Goal: Task Accomplishment & Management: Use online tool/utility

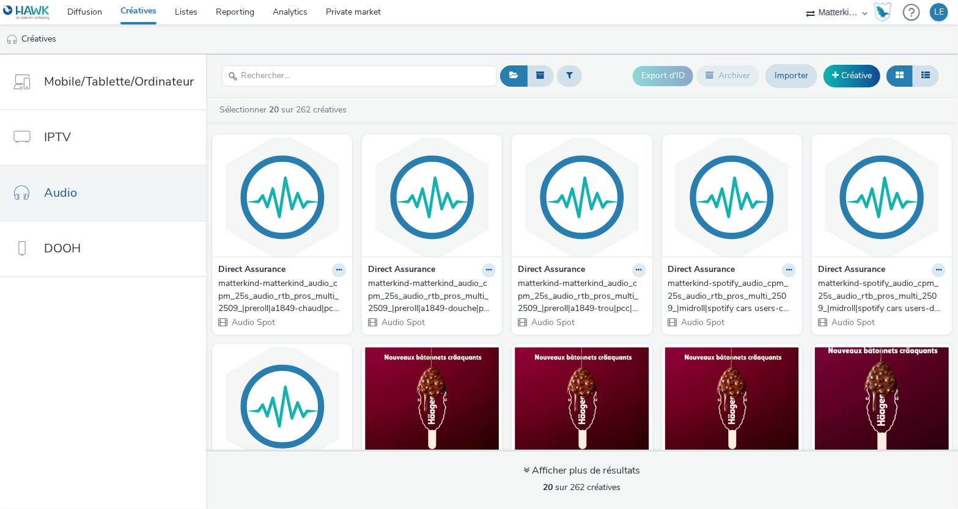
click at [146, 9] on link "Créatives" at bounding box center [138, 12] width 54 height 24
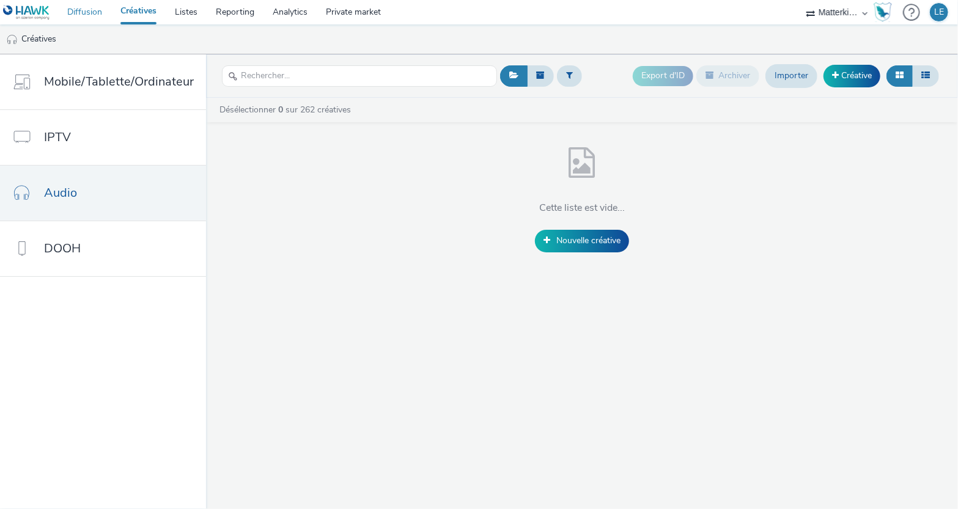
click at [87, 10] on link "Diffusion" at bounding box center [84, 12] width 53 height 24
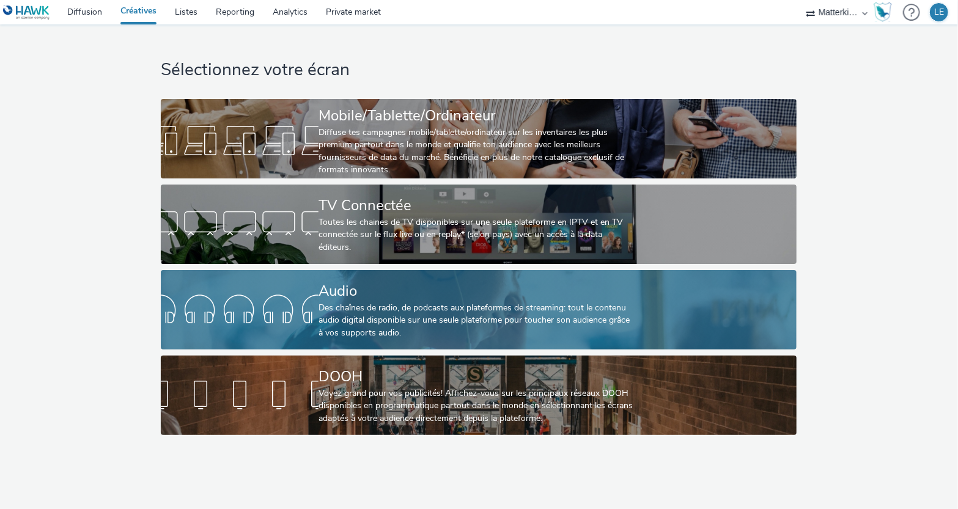
click at [592, 324] on div "Des chaînes de radio, de podcasts aux plateformes de streaming: tout le contenu…" at bounding box center [477, 320] width 316 height 37
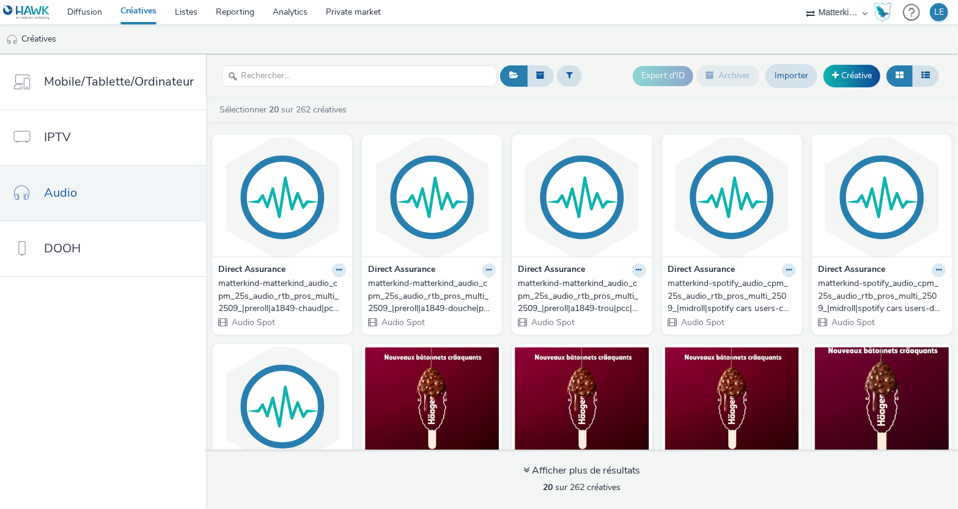
click at [254, 294] on div "matterkind-matterkind_audio_cpm_25s_audio_rtb_pros_multi_2509_|preroll|a1849-ch…" at bounding box center [279, 296] width 123 height 37
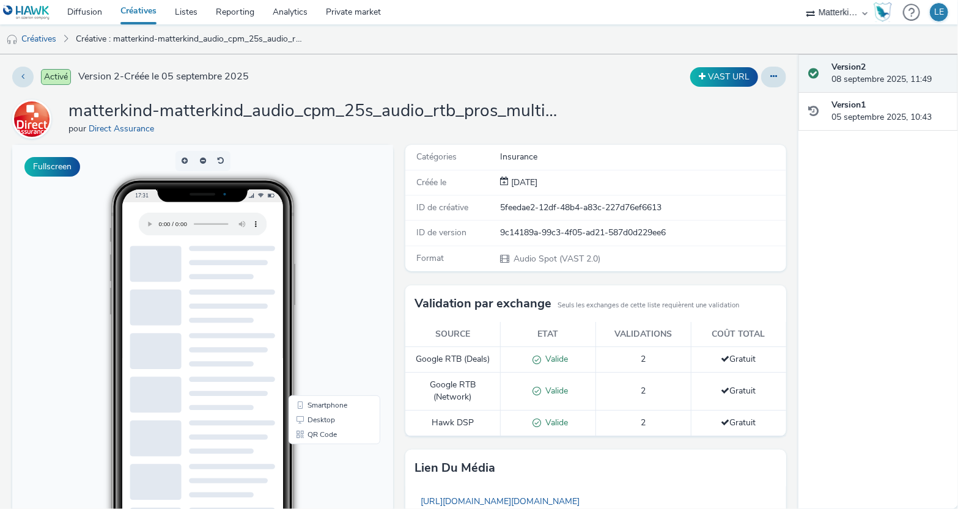
scroll to position [159, 0]
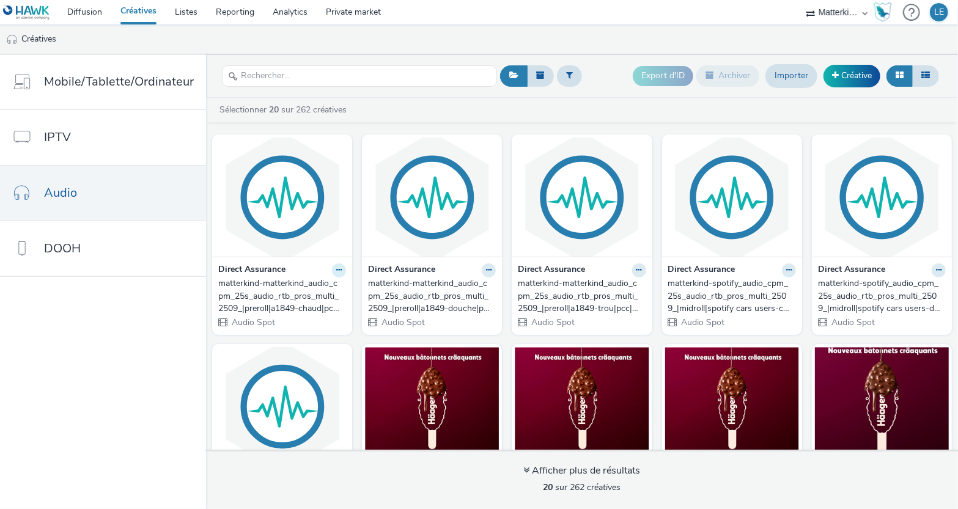
click at [336, 267] on icon at bounding box center [339, 270] width 6 height 7
click at [296, 293] on link "Modifier" at bounding box center [300, 291] width 92 height 24
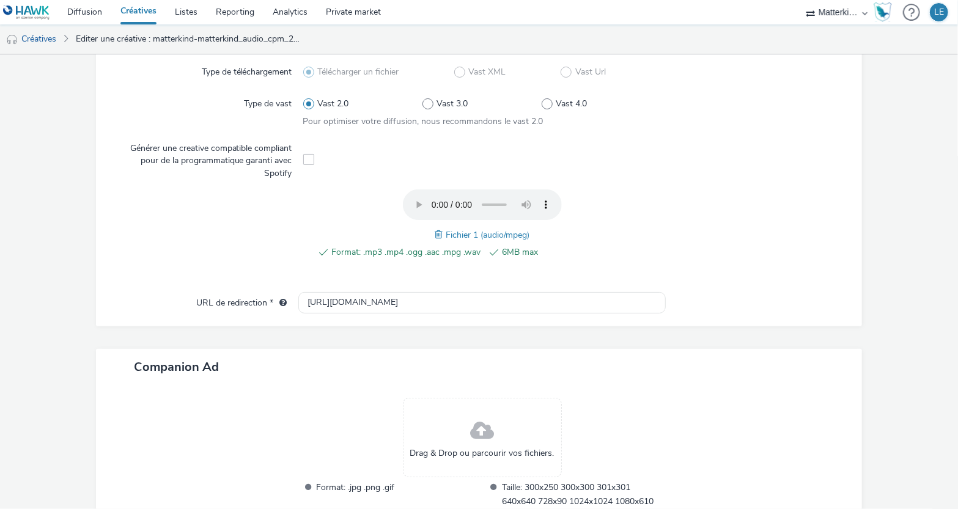
scroll to position [402, 0]
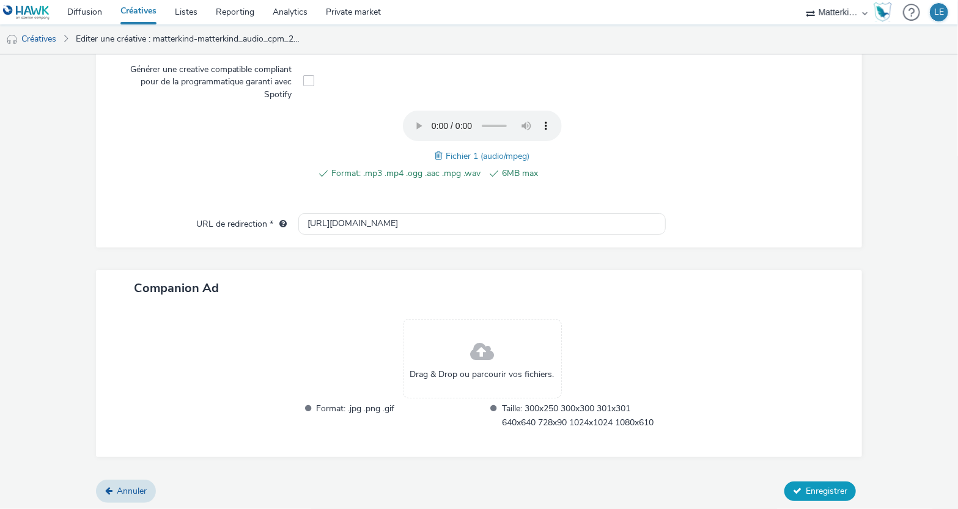
click at [806, 492] on span "Enregistrer" at bounding box center [827, 492] width 42 height 12
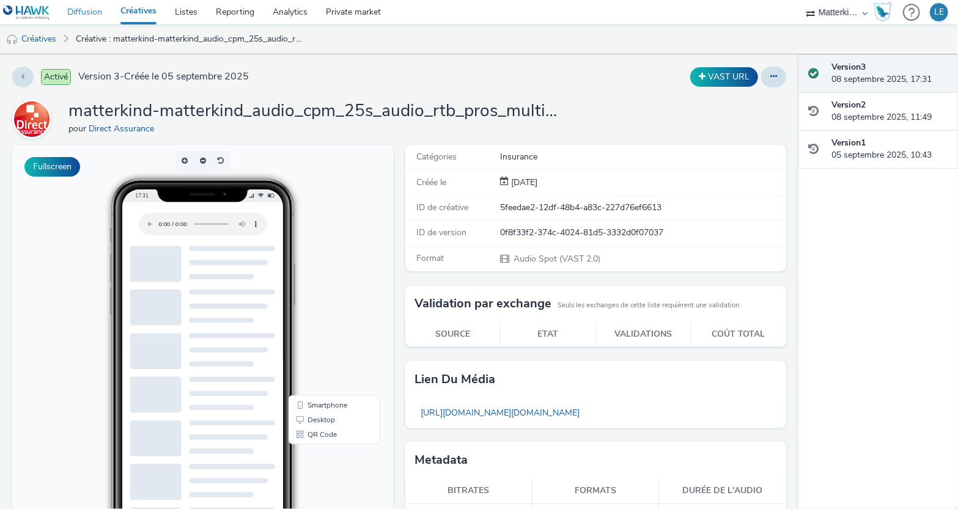
click at [87, 9] on link "Diffusion" at bounding box center [84, 12] width 53 height 24
